Goal: Find specific page/section: Find specific page/section

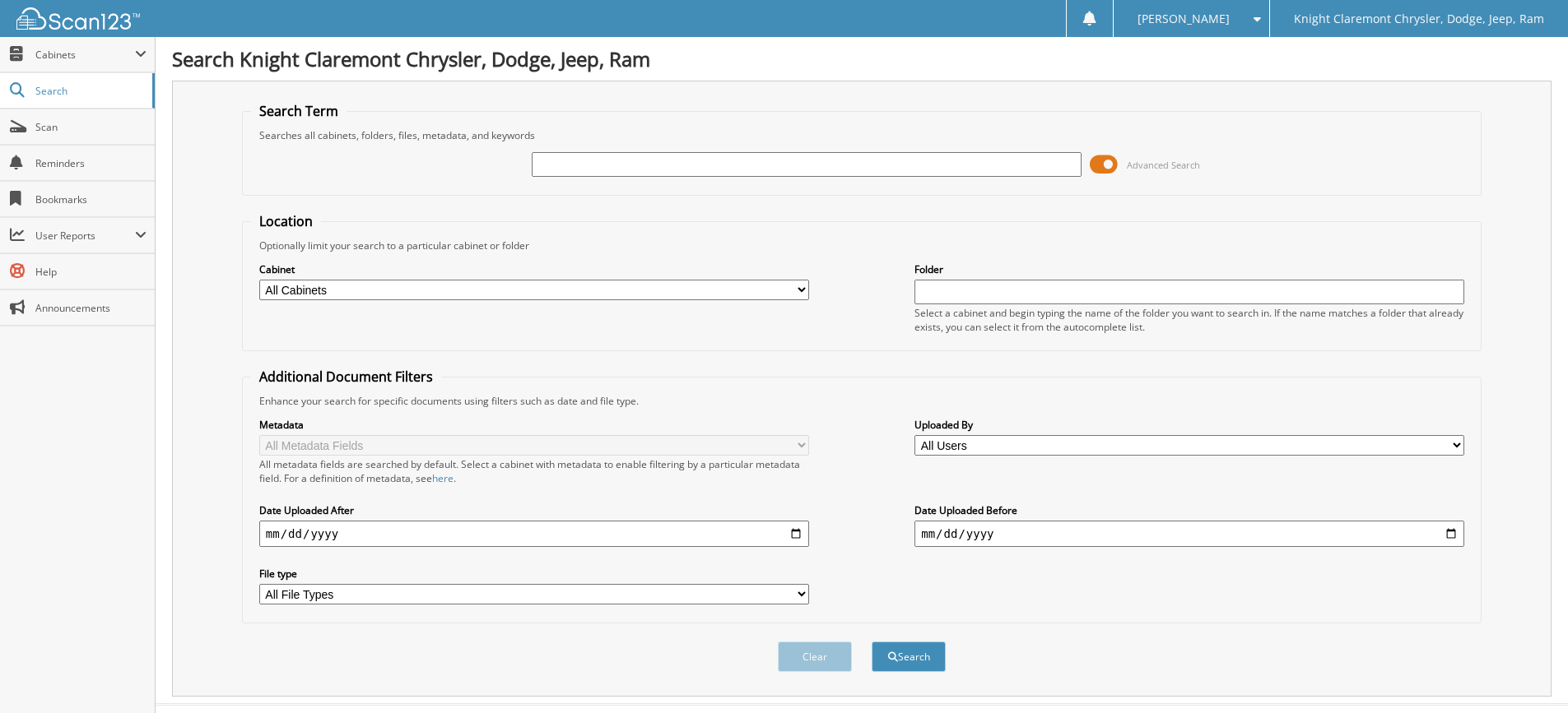
click at [708, 161] on input "text" at bounding box center [807, 164] width 550 height 25
type input "[PERSON_NAME] [PERSON_NAME]"
click at [872, 642] on button "Search" at bounding box center [909, 657] width 74 height 31
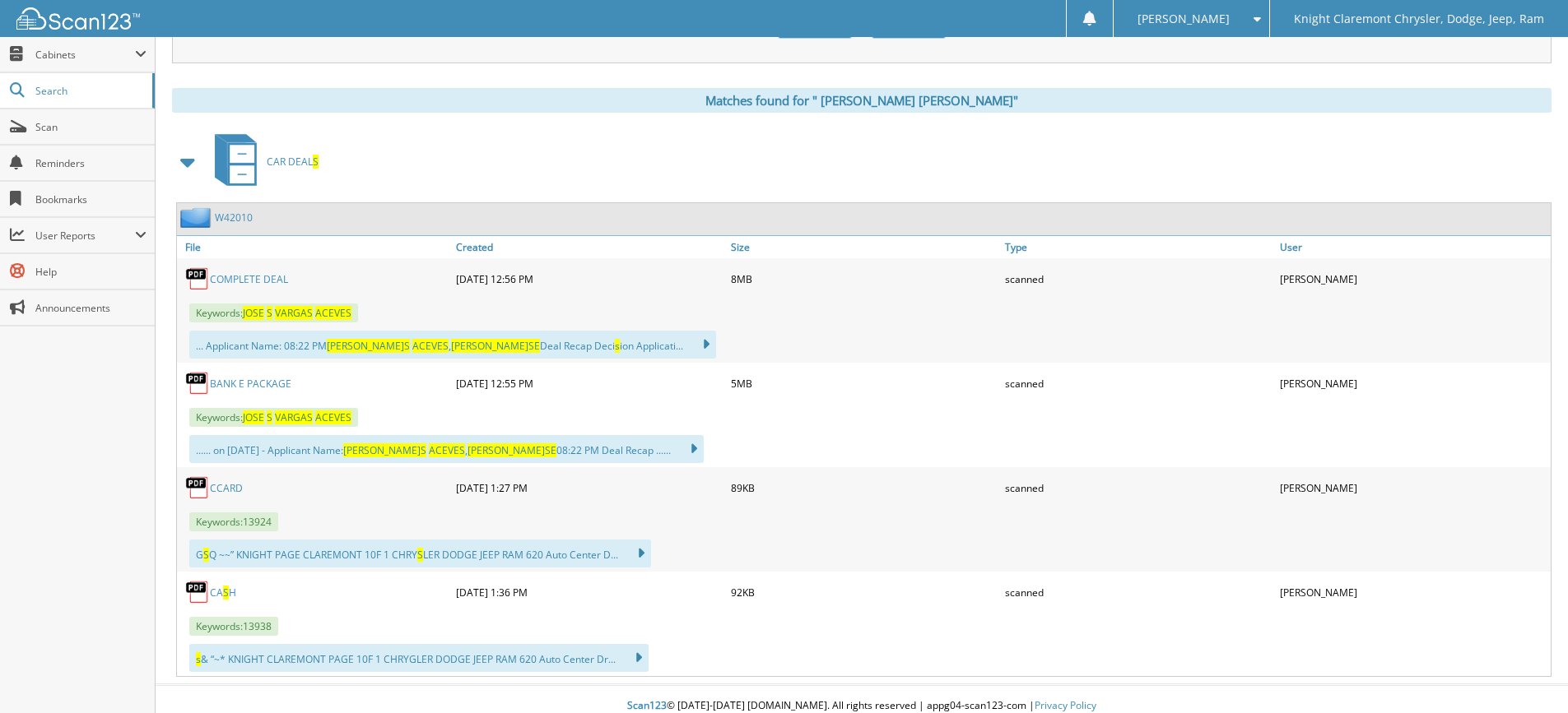
scroll to position [648, 0]
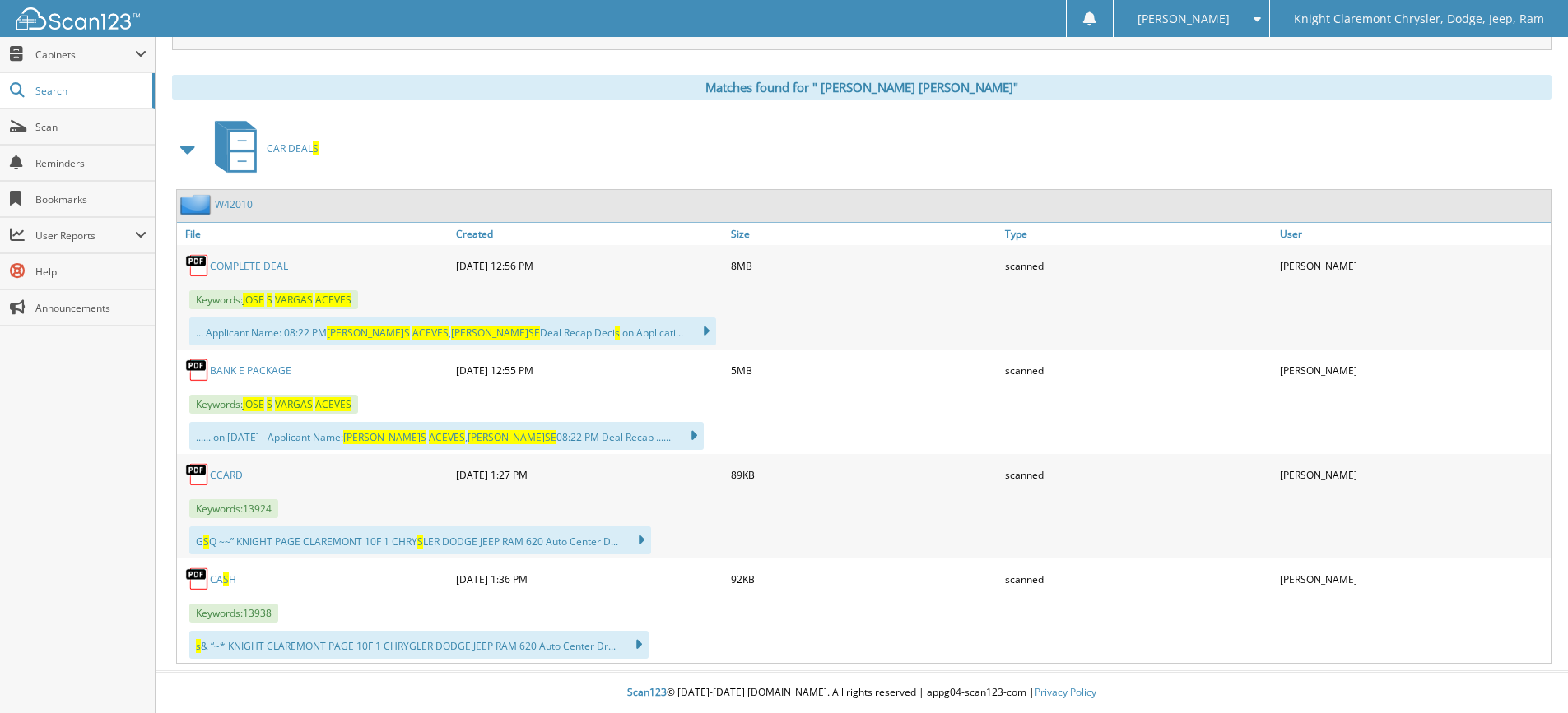
click at [244, 267] on link "C O M P L E T E D E A L" at bounding box center [249, 266] width 78 height 14
click at [39, 122] on span "Scan" at bounding box center [91, 127] width 111 height 14
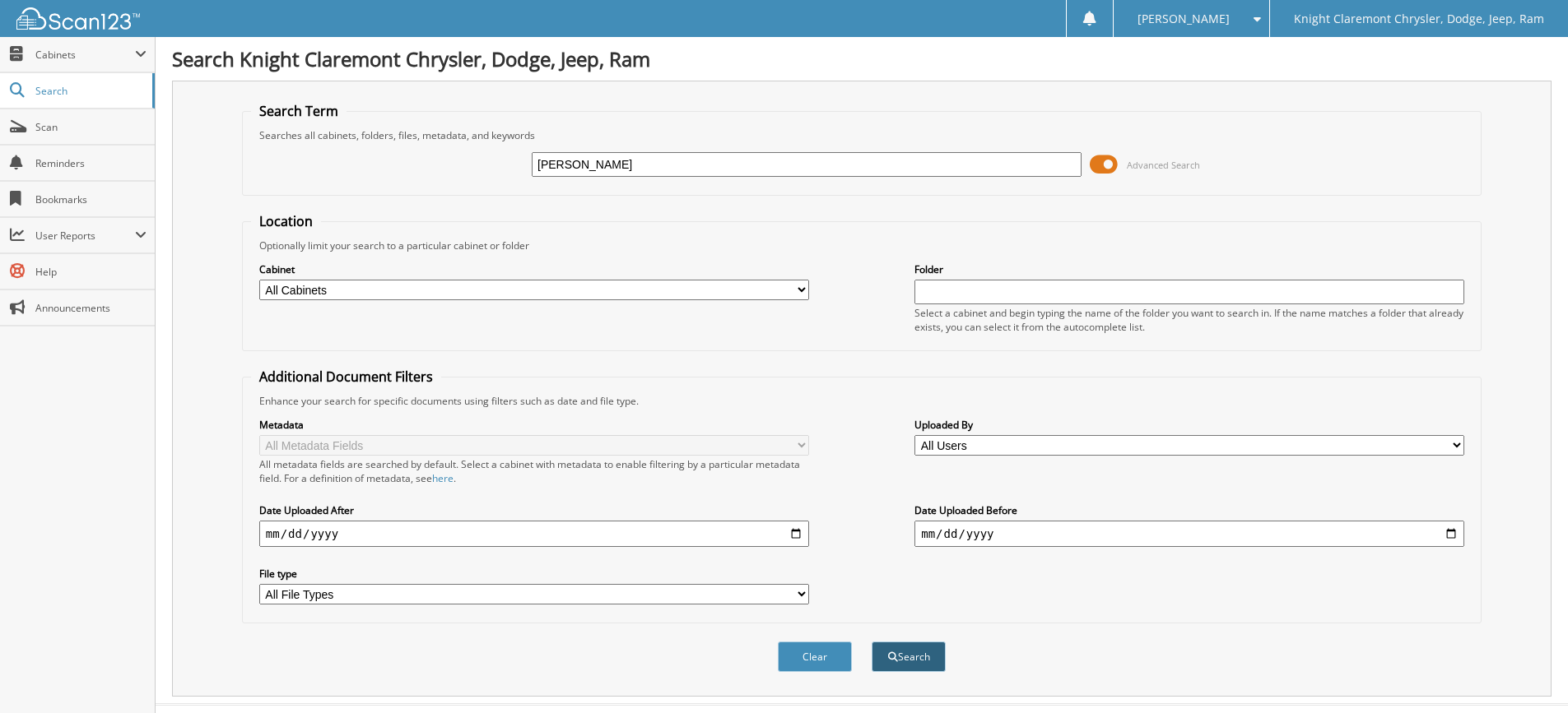
type input "[PERSON_NAME]"
click at [933, 655] on button "Search" at bounding box center [909, 657] width 74 height 31
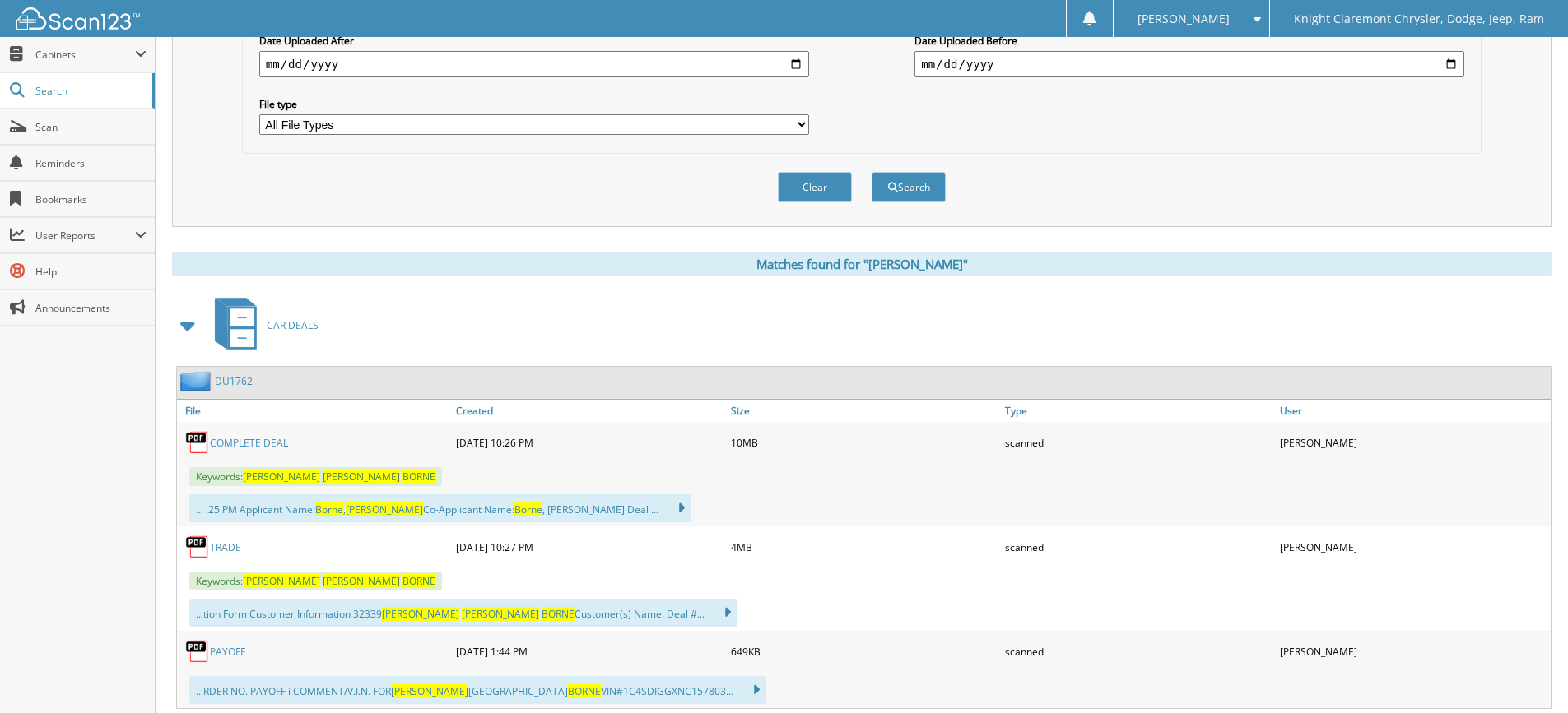
scroll to position [493, 0]
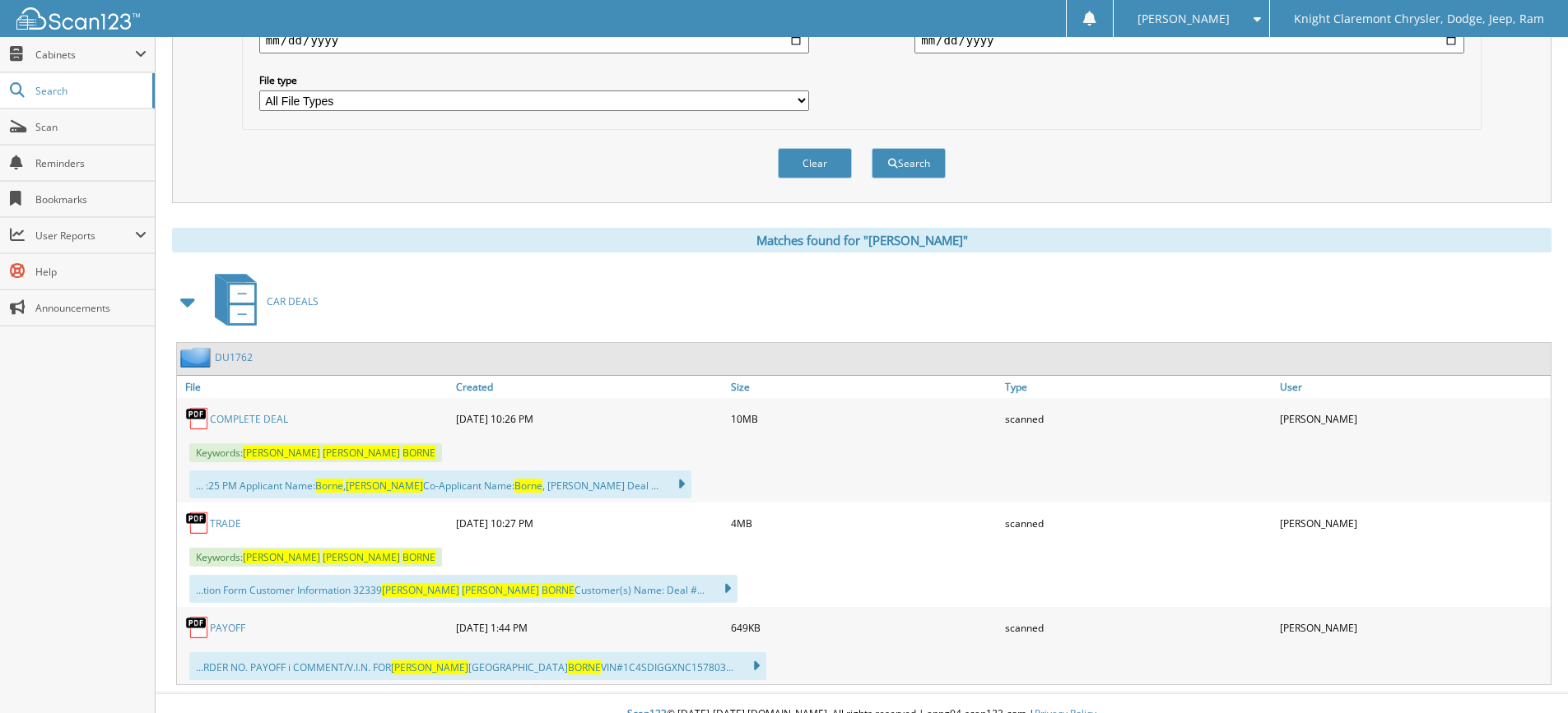
click at [253, 418] on link "COMPLETE DEAL" at bounding box center [249, 418] width 78 height 14
click at [47, 130] on span "Scan" at bounding box center [91, 127] width 111 height 14
